Goal: Task Accomplishment & Management: Use online tool/utility

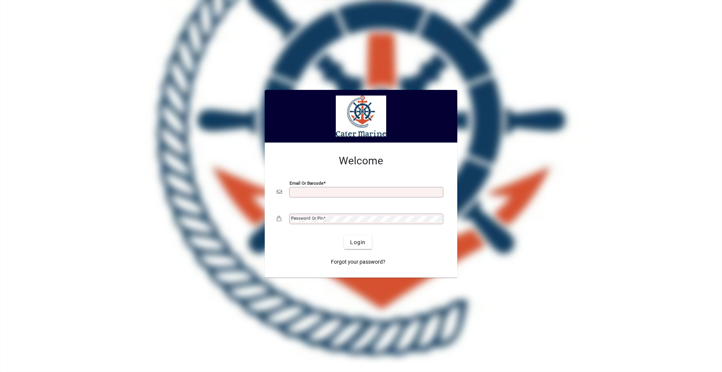
click at [354, 188] on div "Email or Barcode" at bounding box center [366, 192] width 154 height 11
type input "**********"
click at [344, 235] on button "Login" at bounding box center [357, 242] width 27 height 14
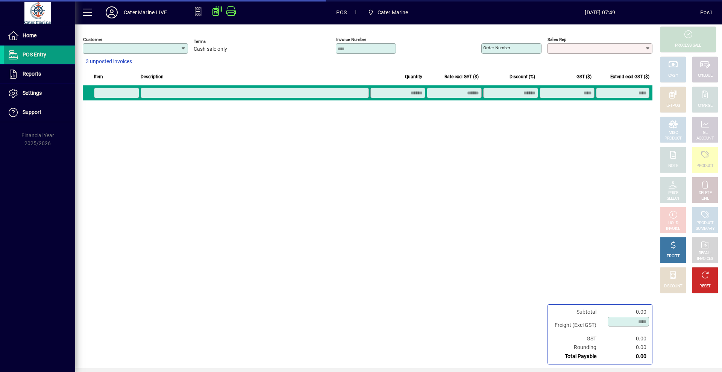
type input "**********"
